Goal: Check status: Check status

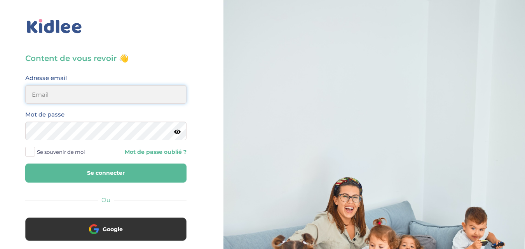
click at [99, 98] on input "email" at bounding box center [105, 94] width 161 height 19
type input "linda75001paris@outlook.fr"
click at [84, 177] on button "Se connecter" at bounding box center [105, 172] width 161 height 19
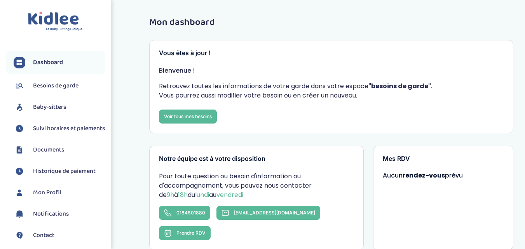
click at [69, 176] on span "Historique de paiement" at bounding box center [64, 171] width 63 height 9
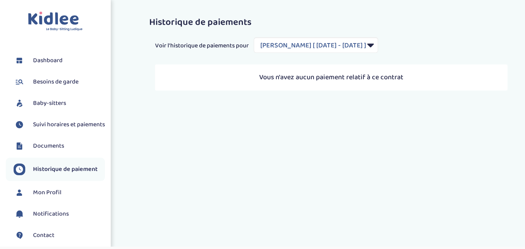
select select "1948"
click at [61, 129] on span "Suivi horaires et paiements" at bounding box center [69, 124] width 72 height 9
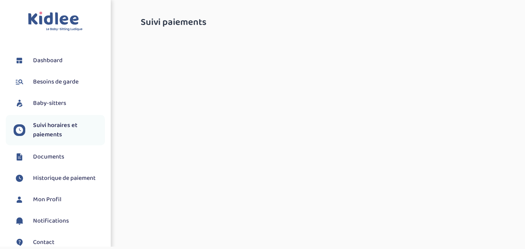
select select "septembre 2025"
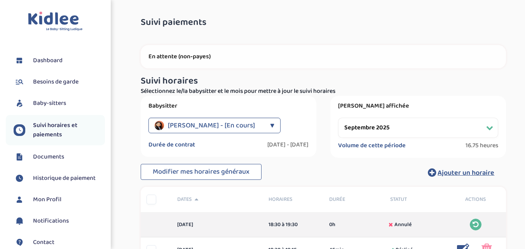
click at [44, 171] on li "Historique de paiement" at bounding box center [55, 178] width 99 height 19
click at [42, 177] on span "Historique de paiement" at bounding box center [64, 178] width 63 height 9
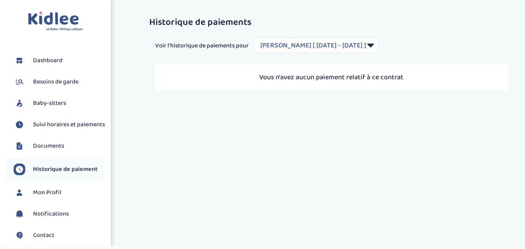
select select "1948"
click at [67, 121] on span "Suivi horaires et paiements" at bounding box center [69, 124] width 72 height 9
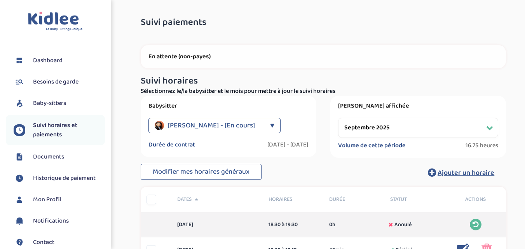
select select "septembre 2025"
click at [211, 54] on p "En attente (non-payes)" at bounding box center [322, 57] width 349 height 8
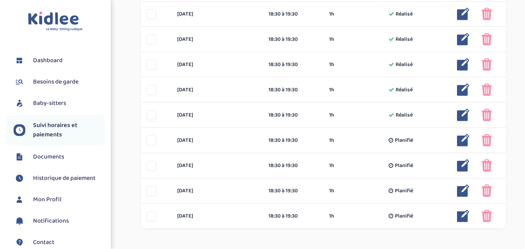
scroll to position [488, 0]
